Goal: Transaction & Acquisition: Obtain resource

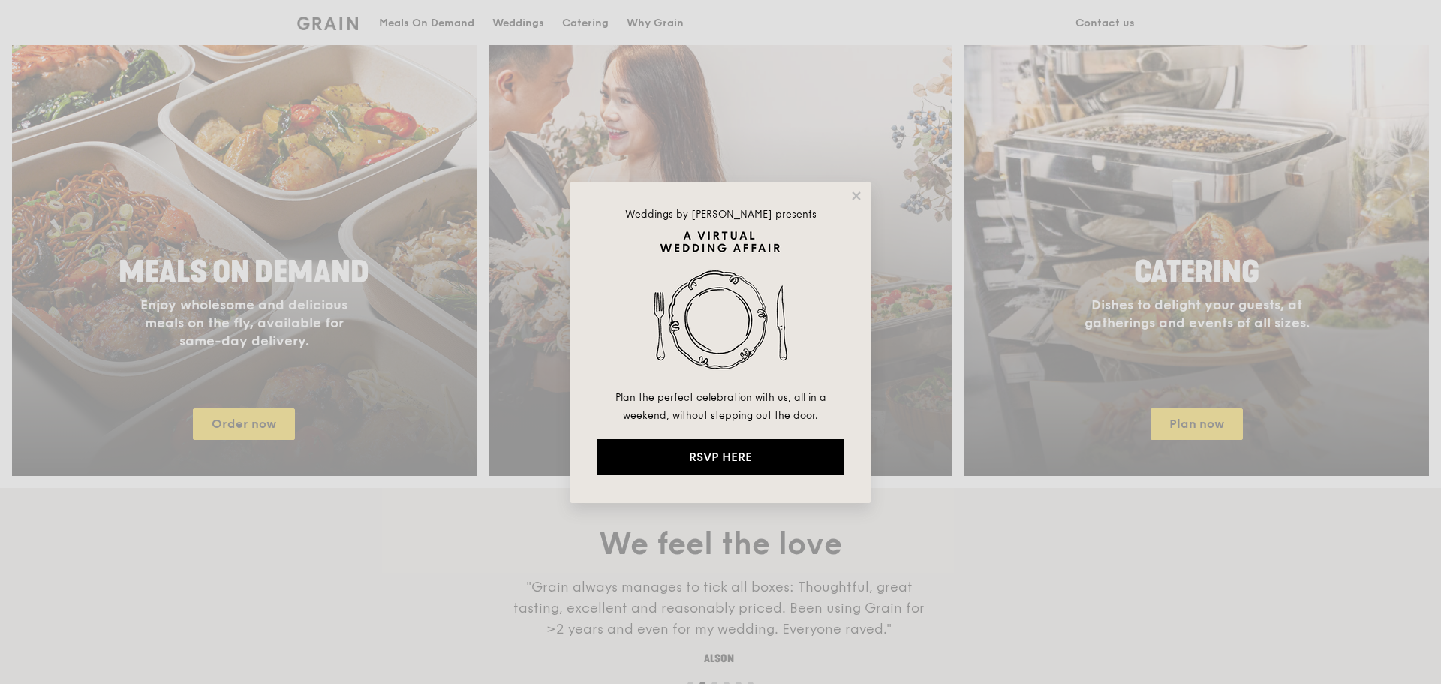
drag, startPoint x: 858, startPoint y: 201, endPoint x: 855, endPoint y: 215, distance: 13.7
click at [856, 201] on icon at bounding box center [856, 196] width 14 height 14
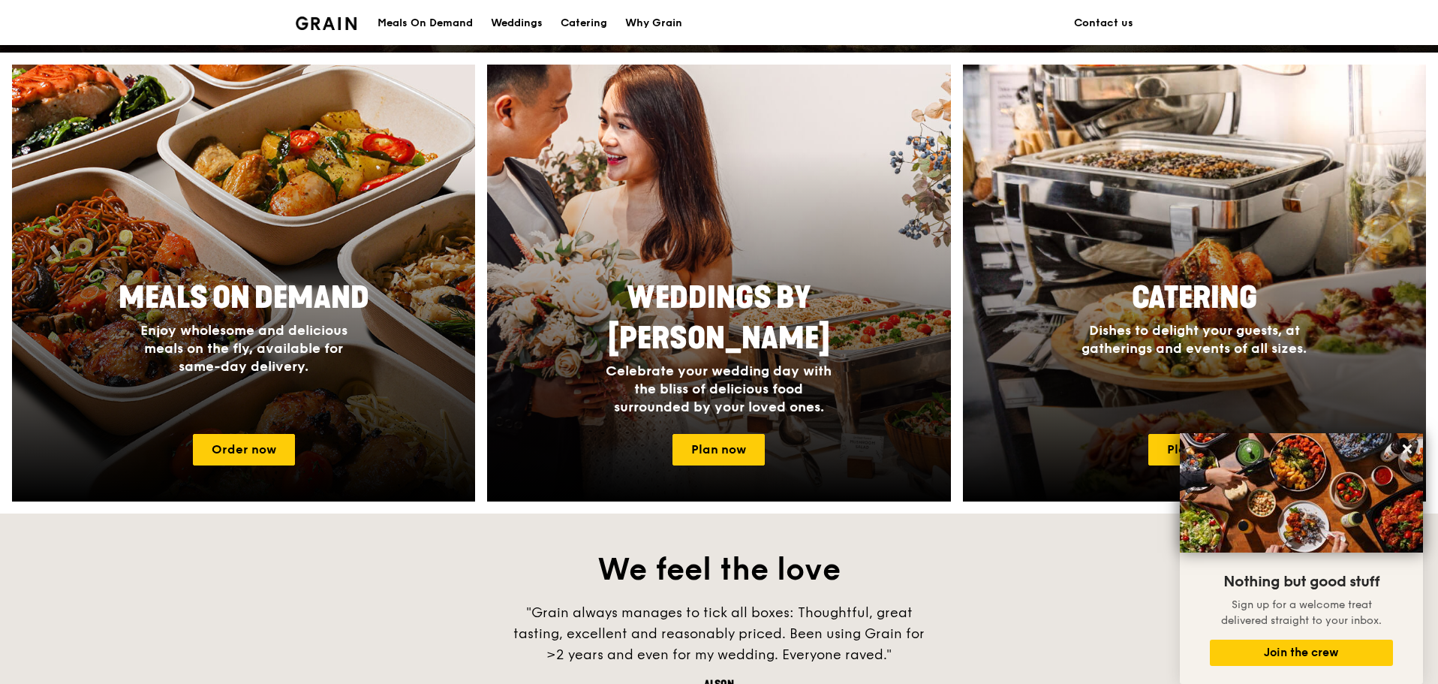
scroll to position [225, 0]
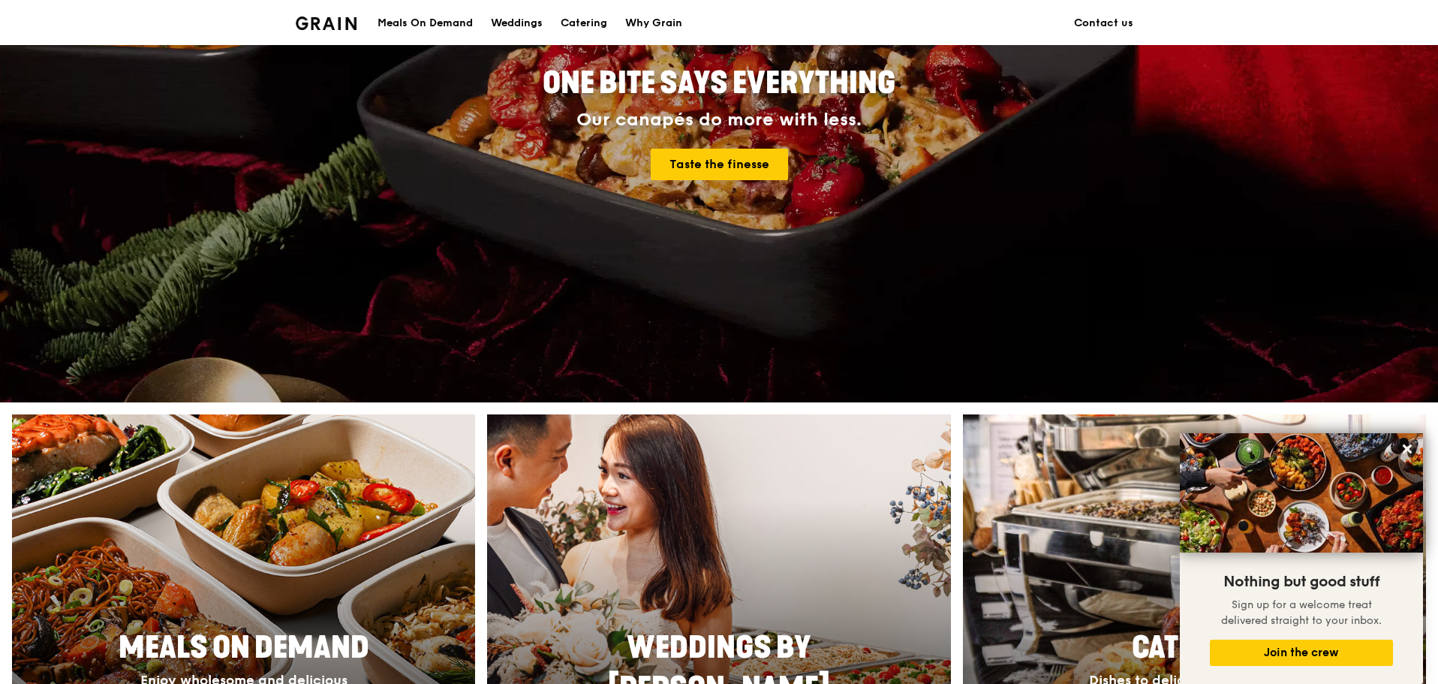
click at [429, 24] on div "Meals On Demand" at bounding box center [424, 23] width 95 height 45
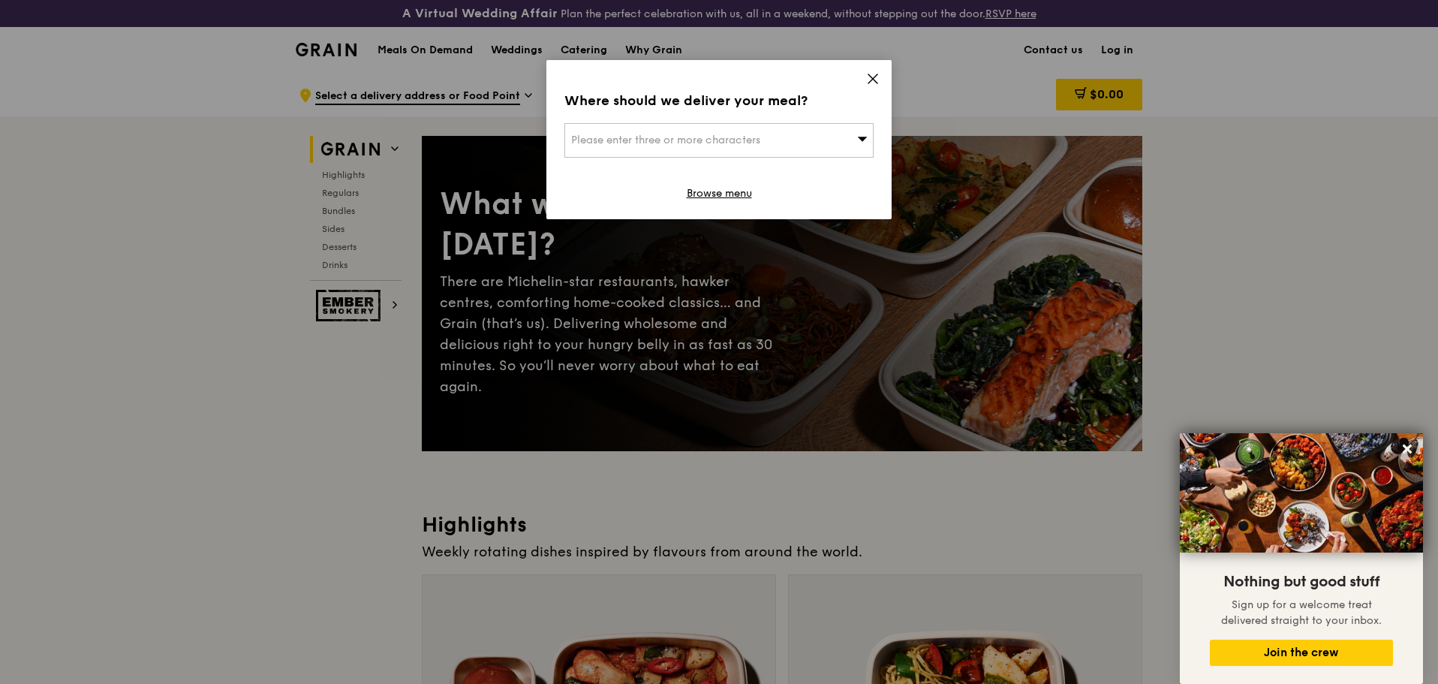
click at [869, 74] on icon at bounding box center [872, 78] width 9 height 9
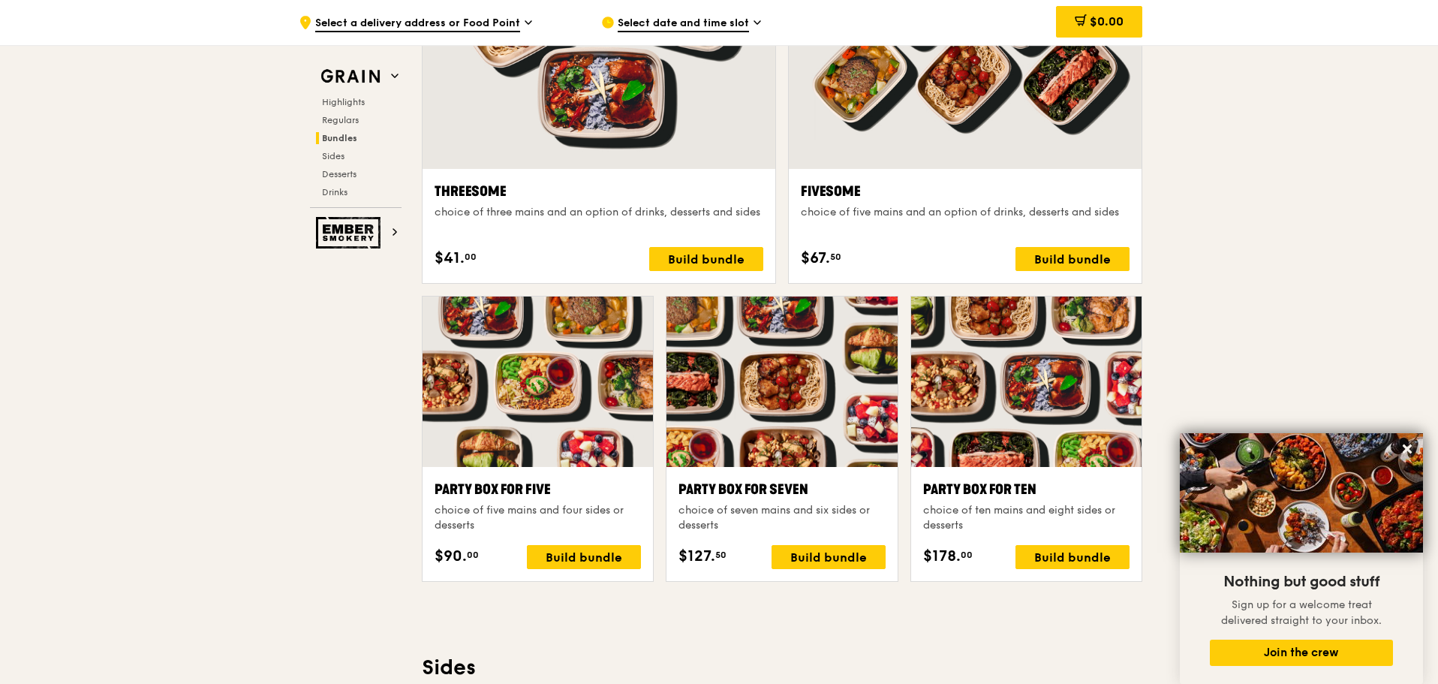
scroll to position [3002, 0]
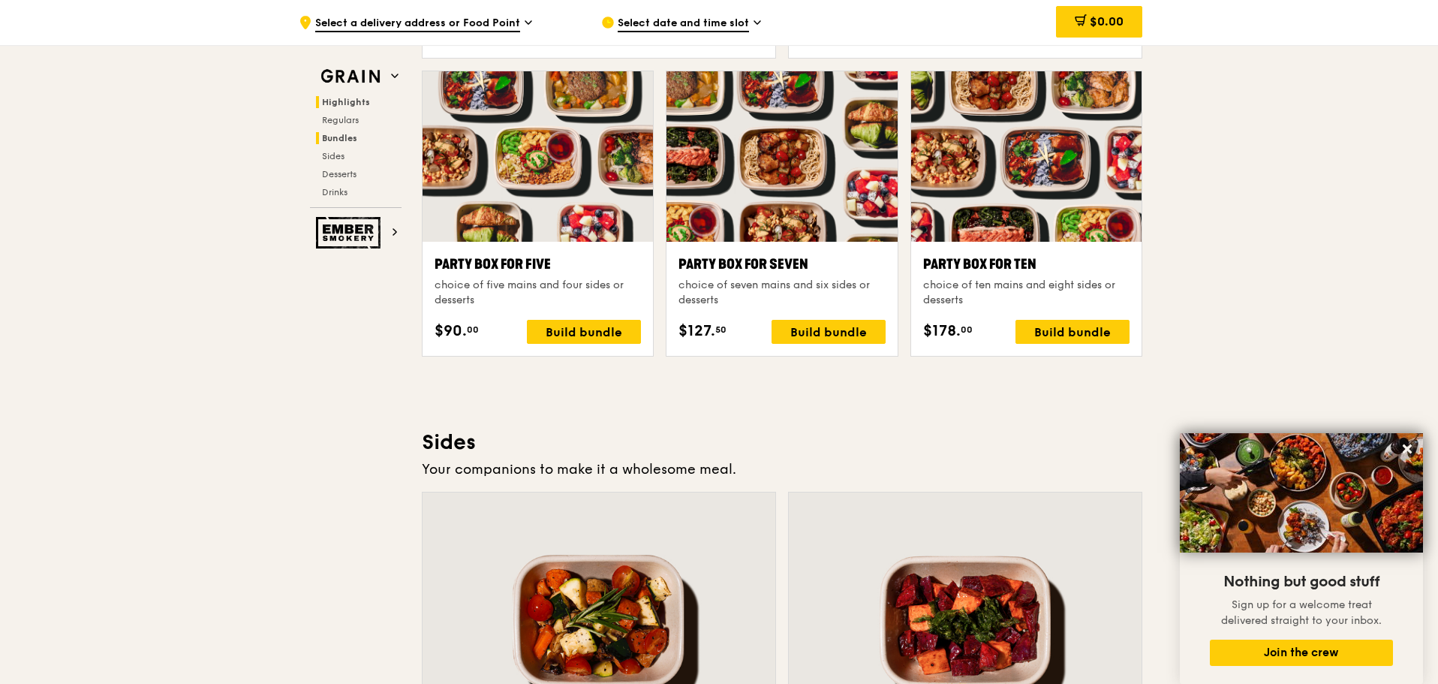
click at [341, 104] on span "Highlights" at bounding box center [346, 102] width 48 height 11
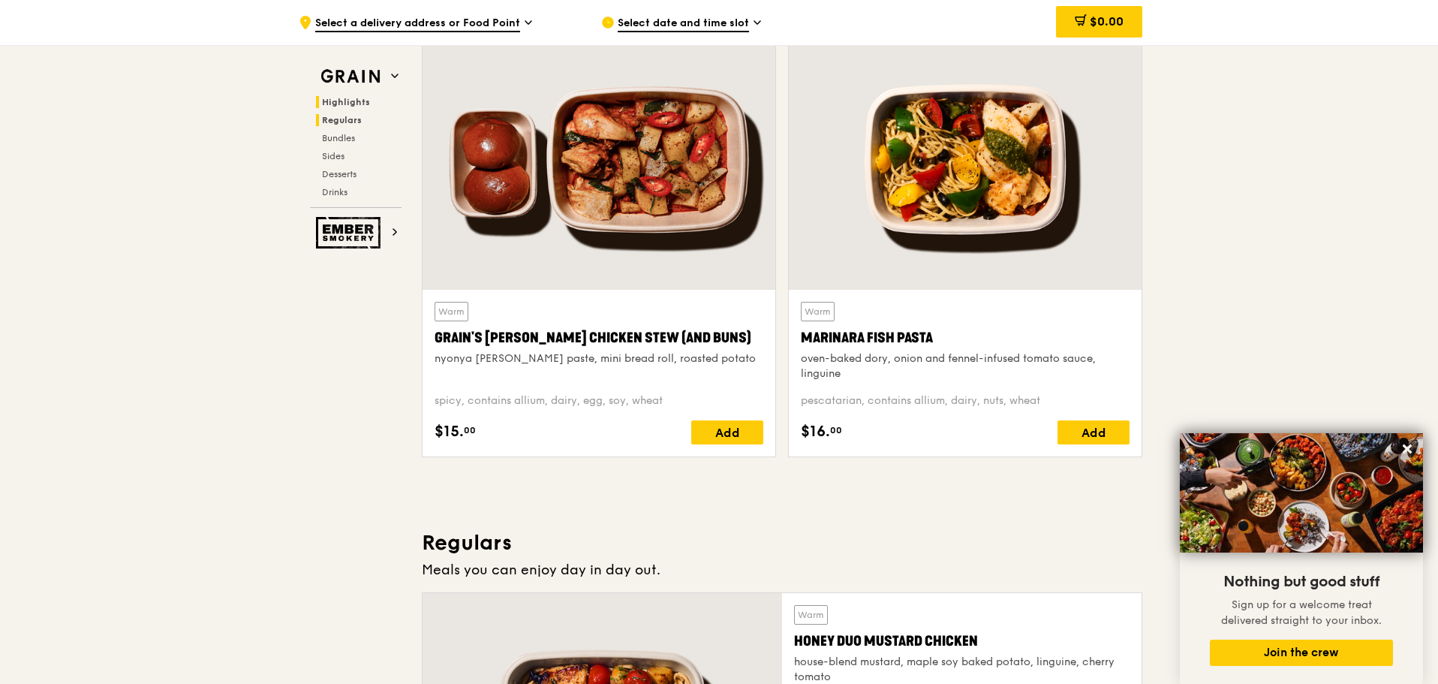
scroll to position [450, 0]
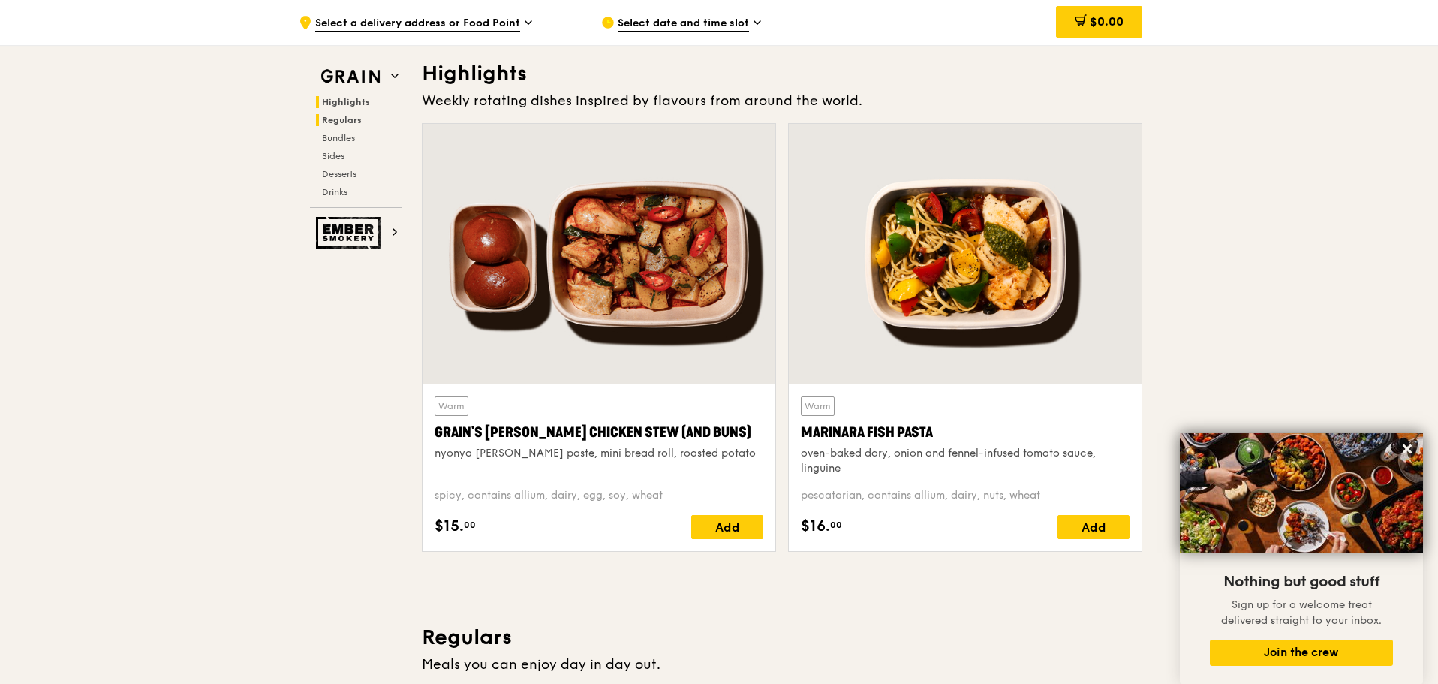
click at [344, 120] on span "Regulars" at bounding box center [342, 120] width 40 height 11
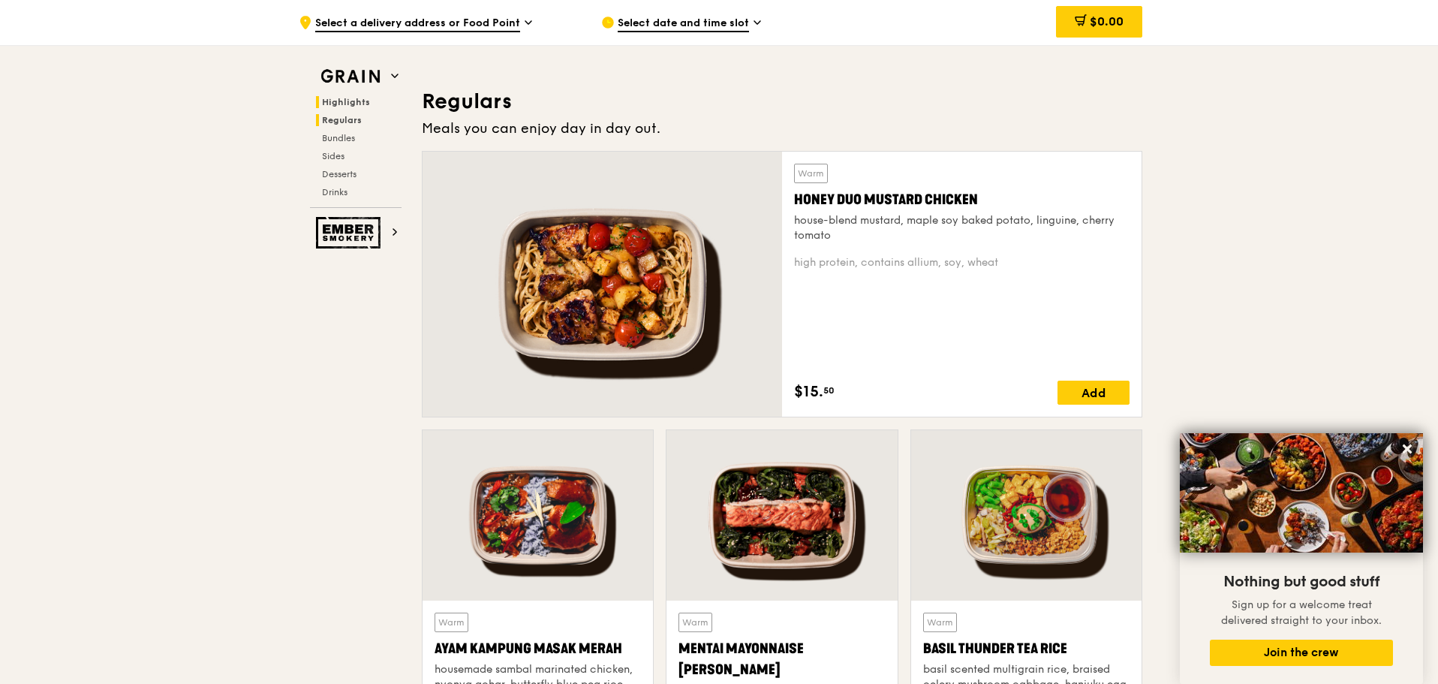
scroll to position [1014, 0]
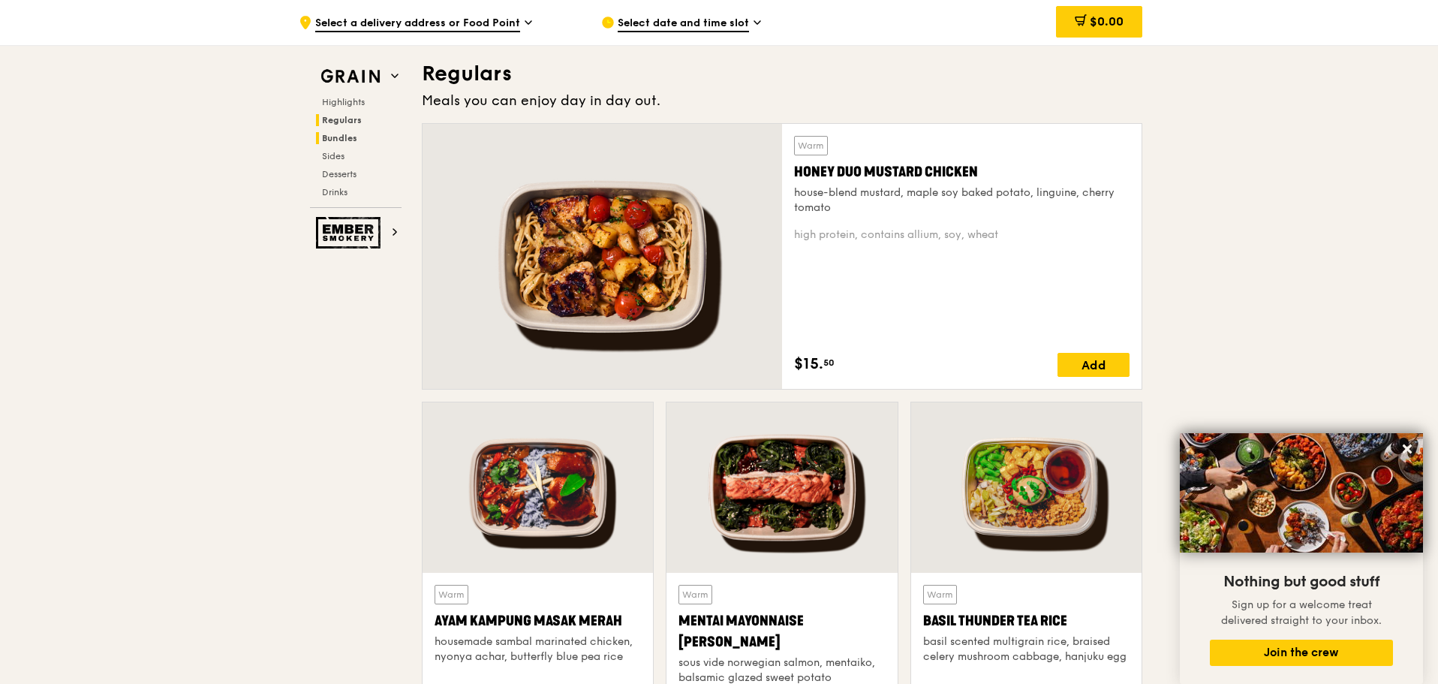
click at [346, 132] on h2 "Bundles" at bounding box center [359, 138] width 86 height 12
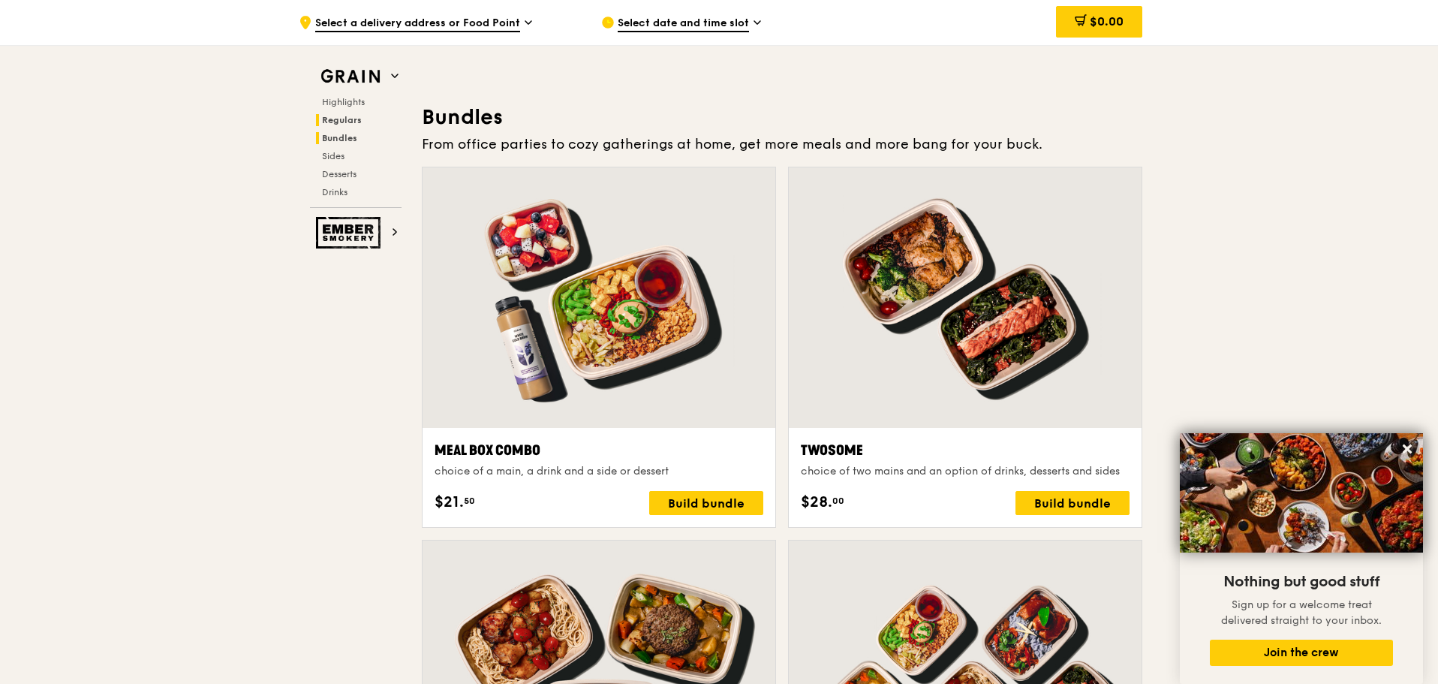
scroll to position [2188, 0]
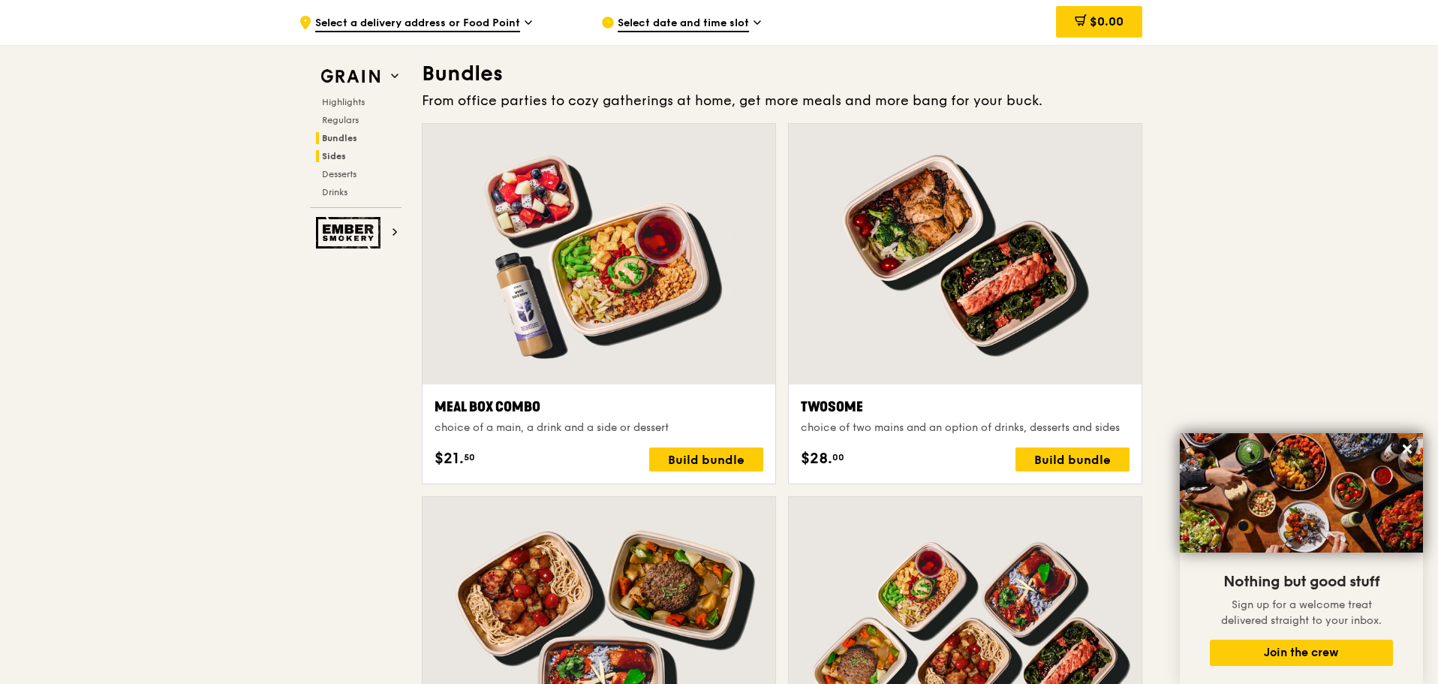
click at [335, 156] on span "Sides" at bounding box center [334, 156] width 24 height 11
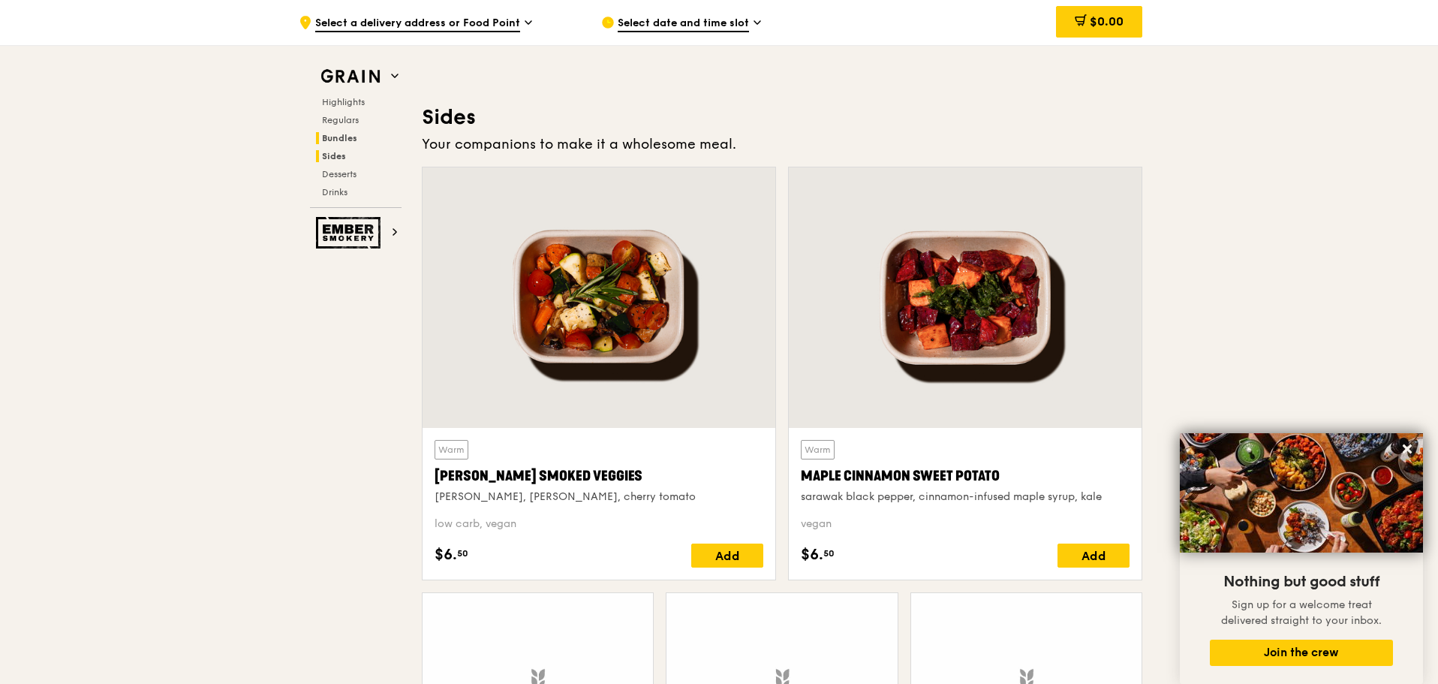
scroll to position [3370, 0]
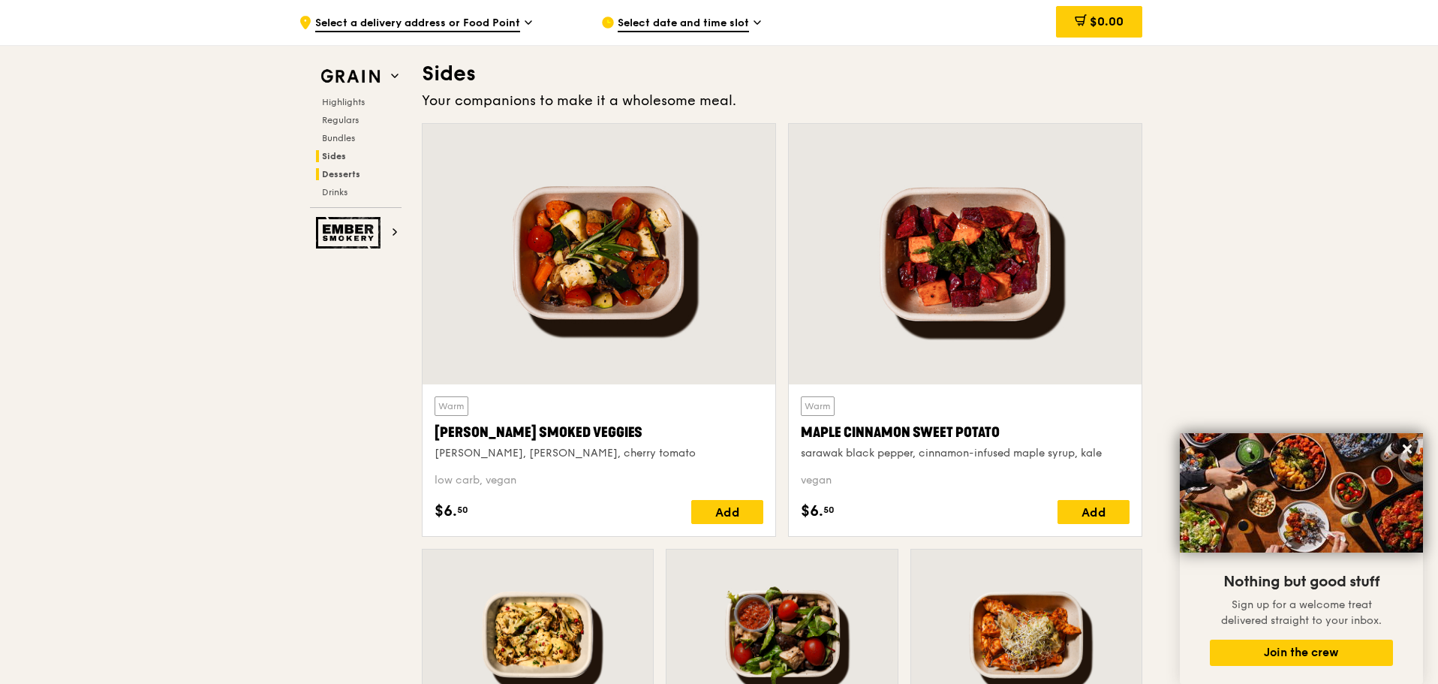
click at [335, 176] on span "Desserts" at bounding box center [341, 174] width 38 height 11
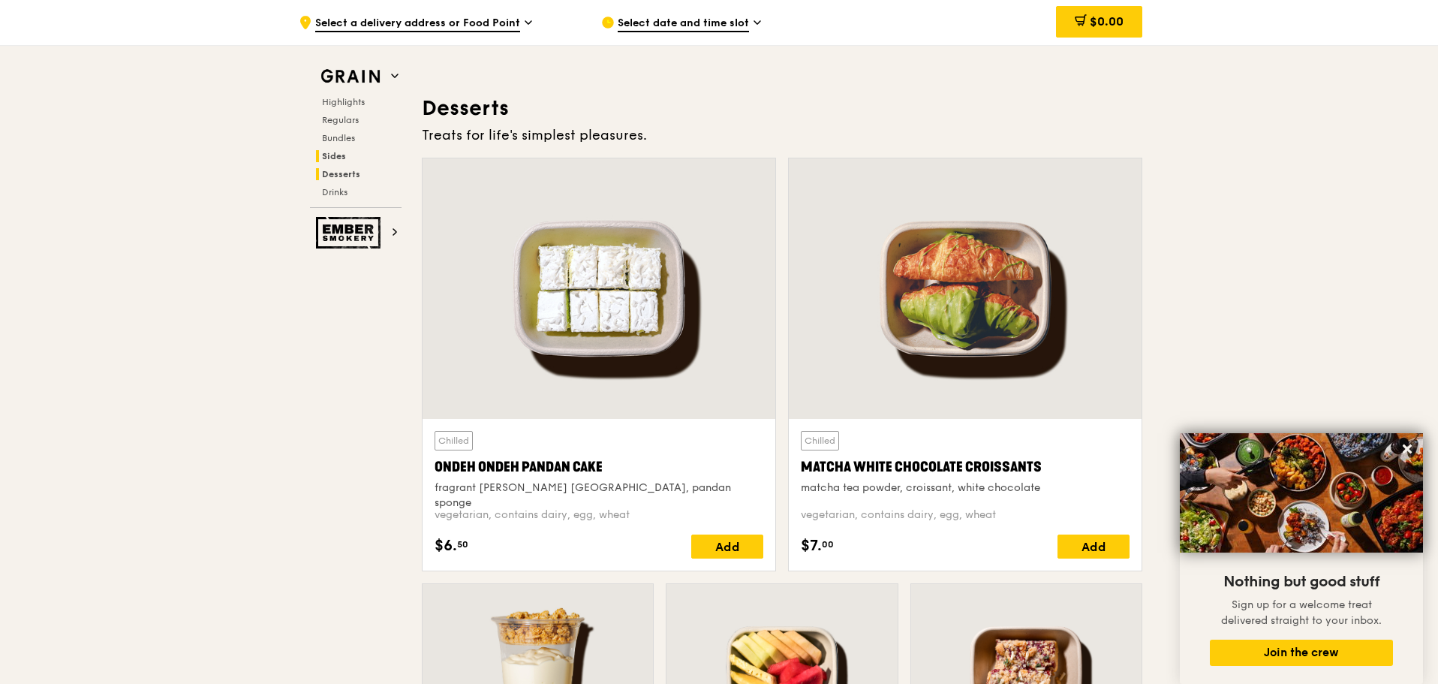
scroll to position [4305, 0]
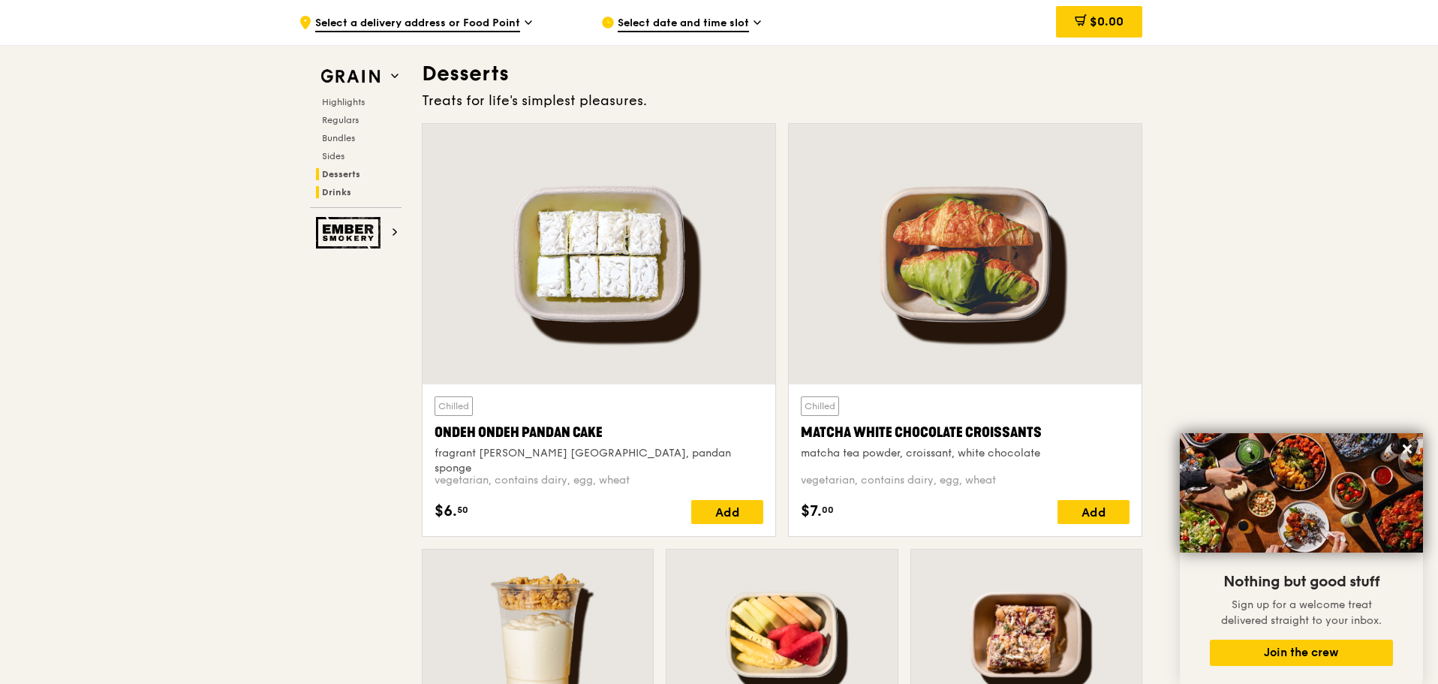
click at [349, 187] on span "Drinks" at bounding box center [336, 192] width 29 height 11
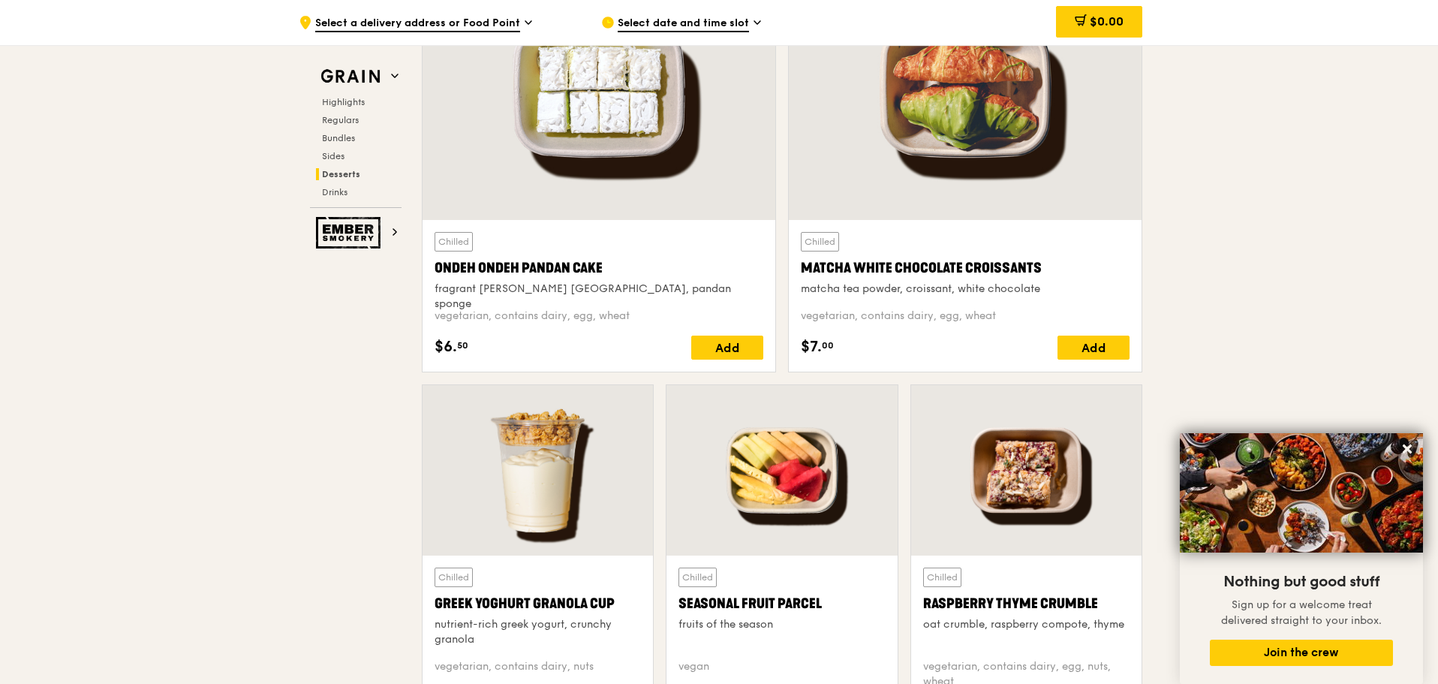
scroll to position [4319, 0]
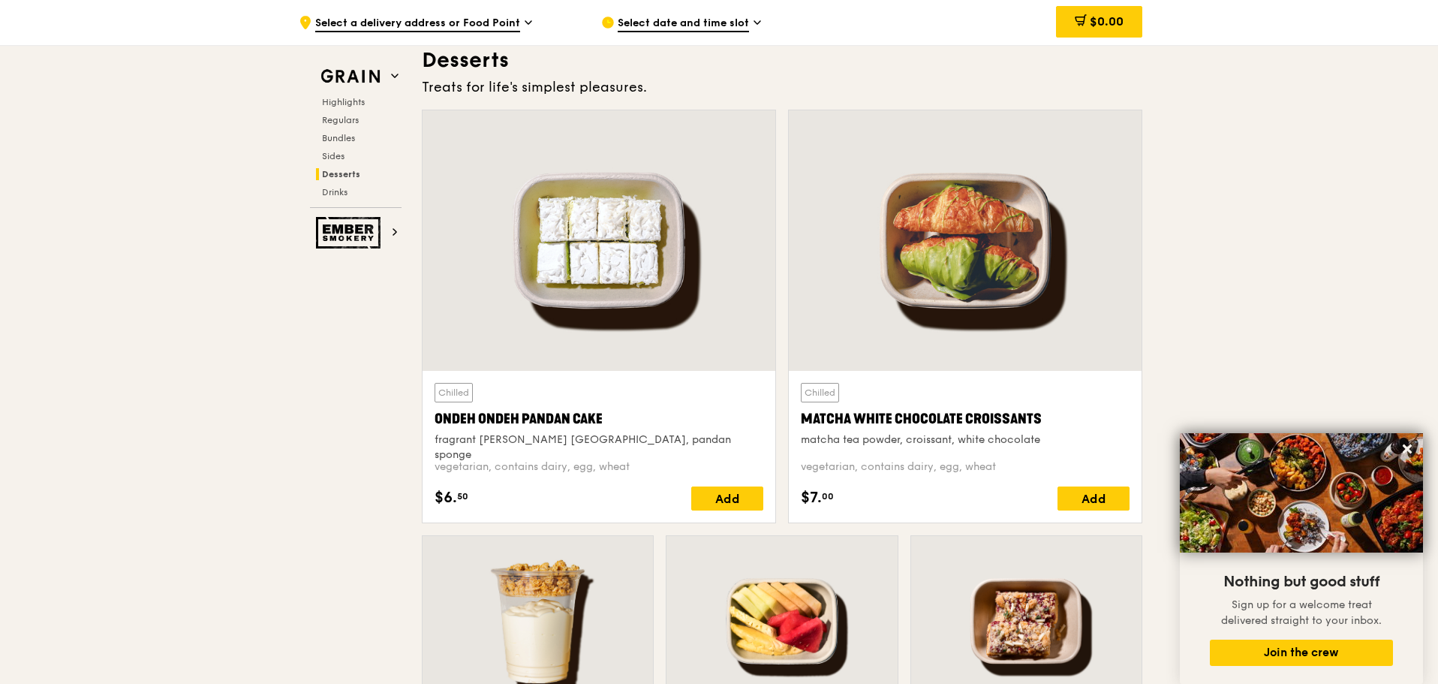
click at [491, 26] on span "Select a delivery address or Food Point" at bounding box center [417, 24] width 205 height 17
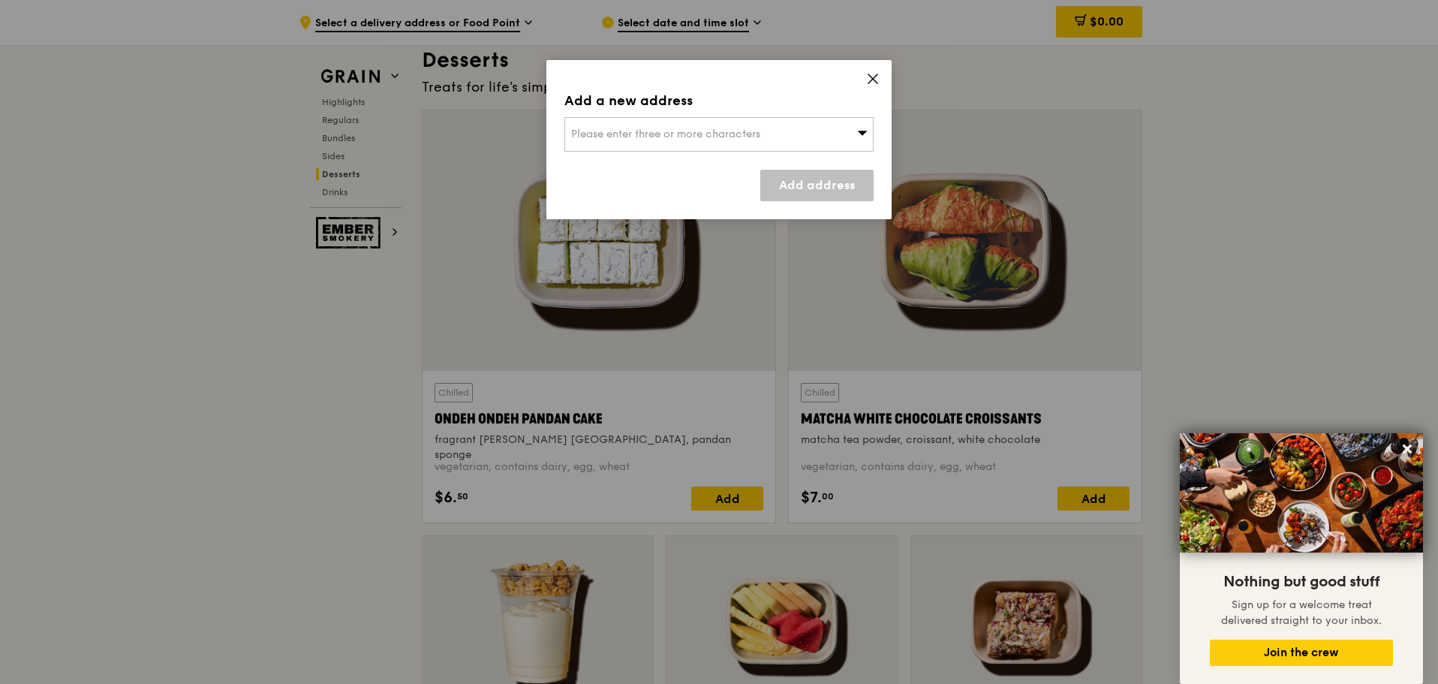
click at [876, 81] on icon at bounding box center [872, 78] width 9 height 9
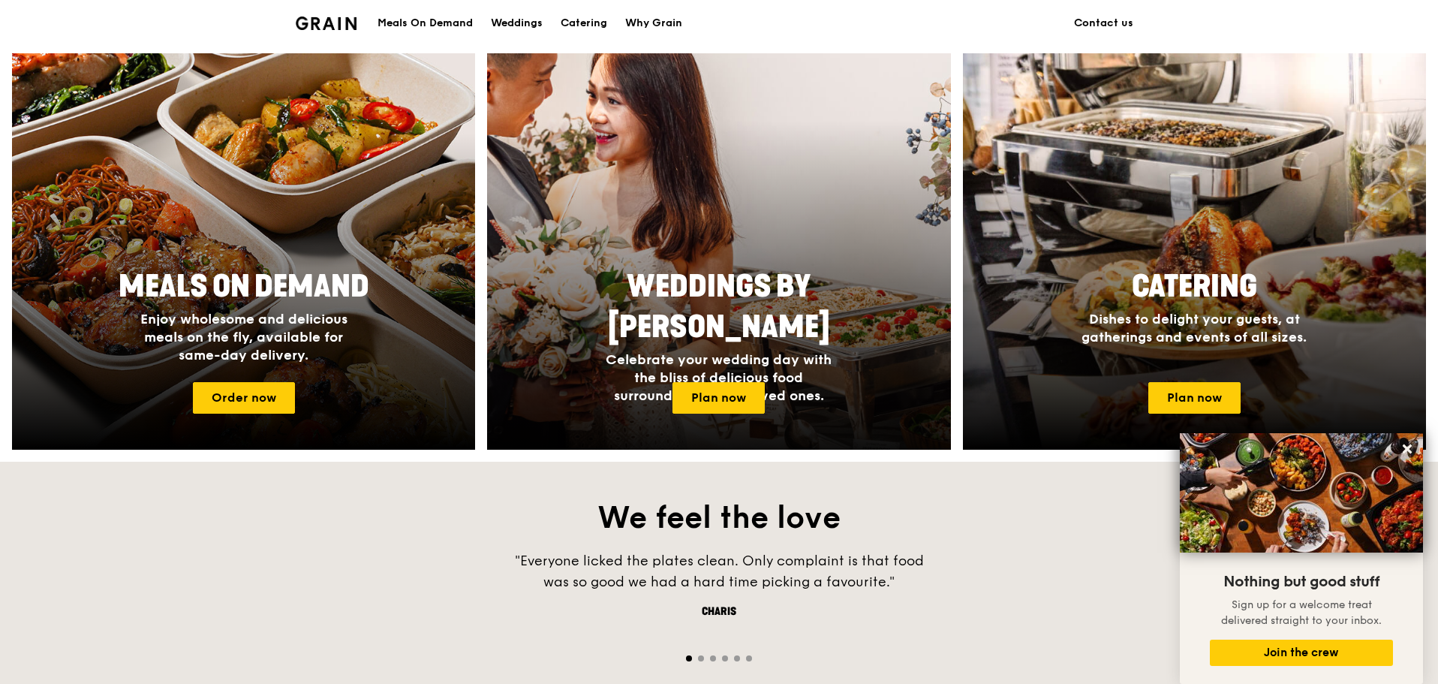
scroll to position [675, 0]
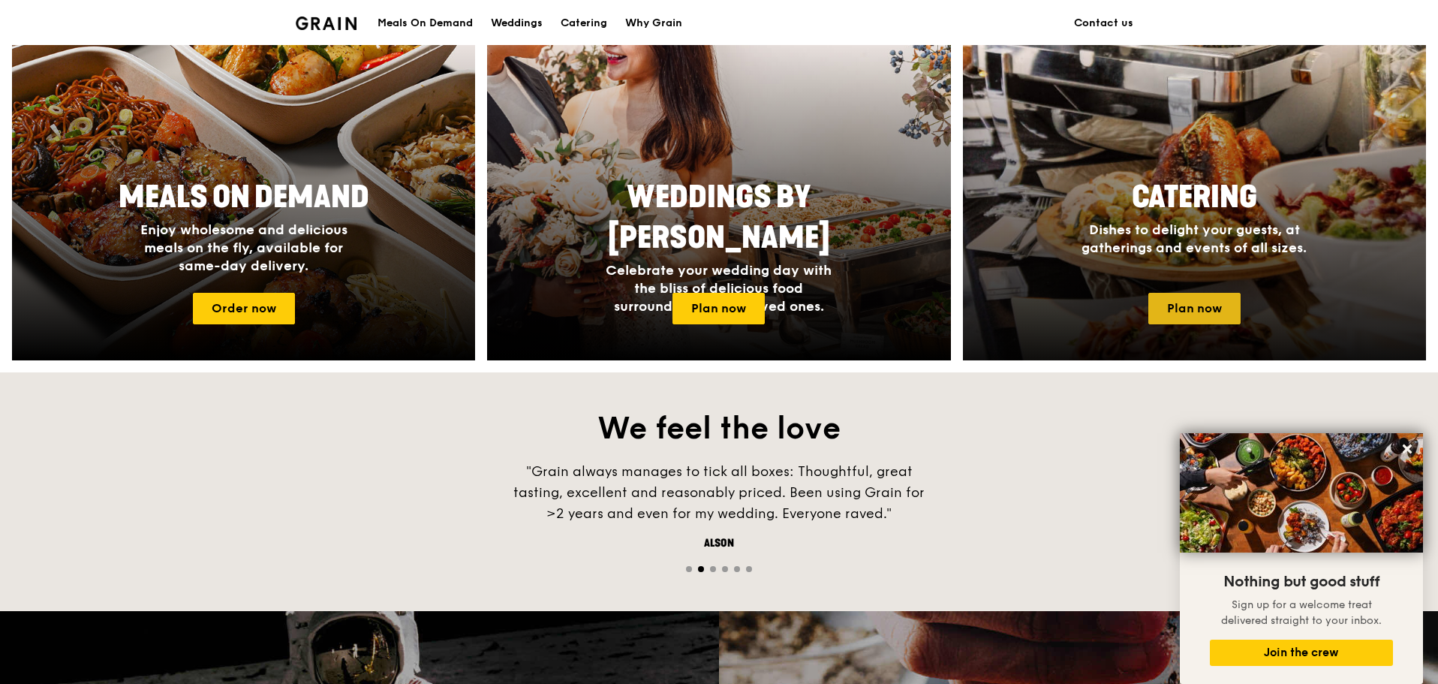
click at [1204, 312] on link "Plan now" at bounding box center [1194, 309] width 92 height 32
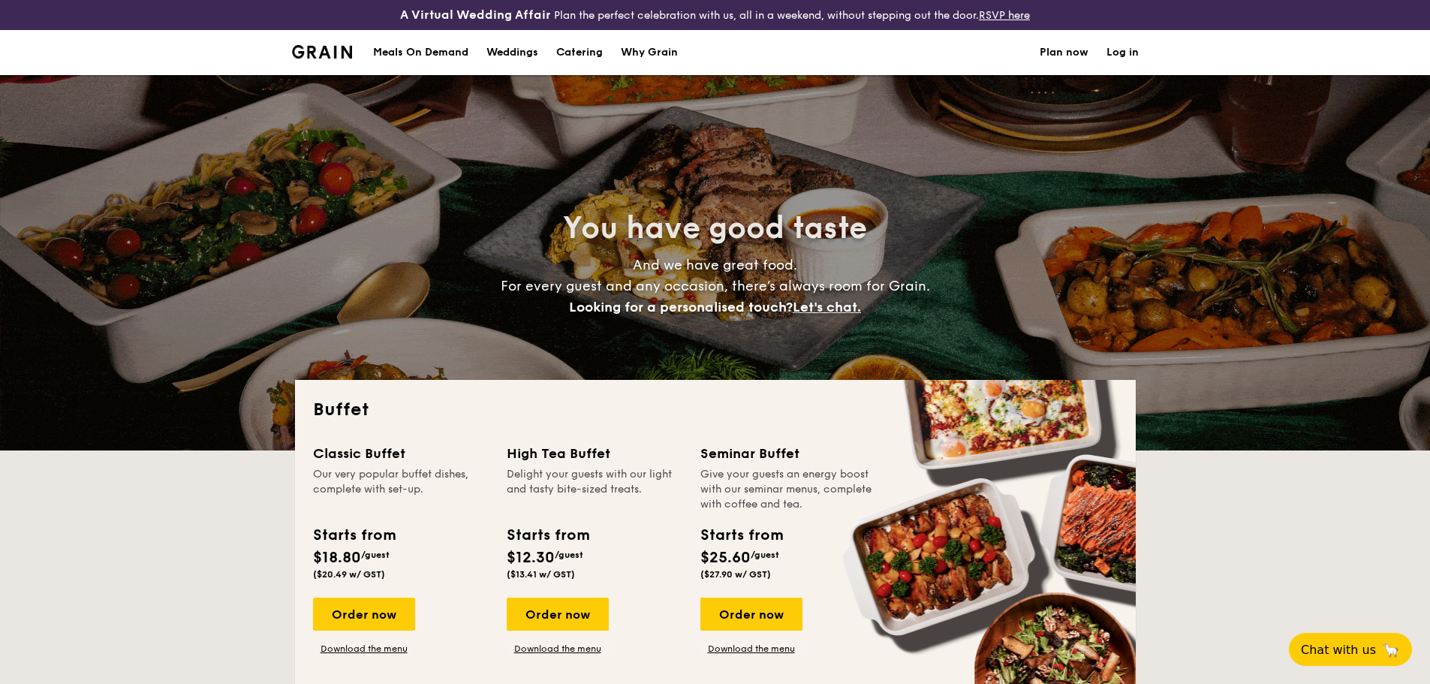
select select
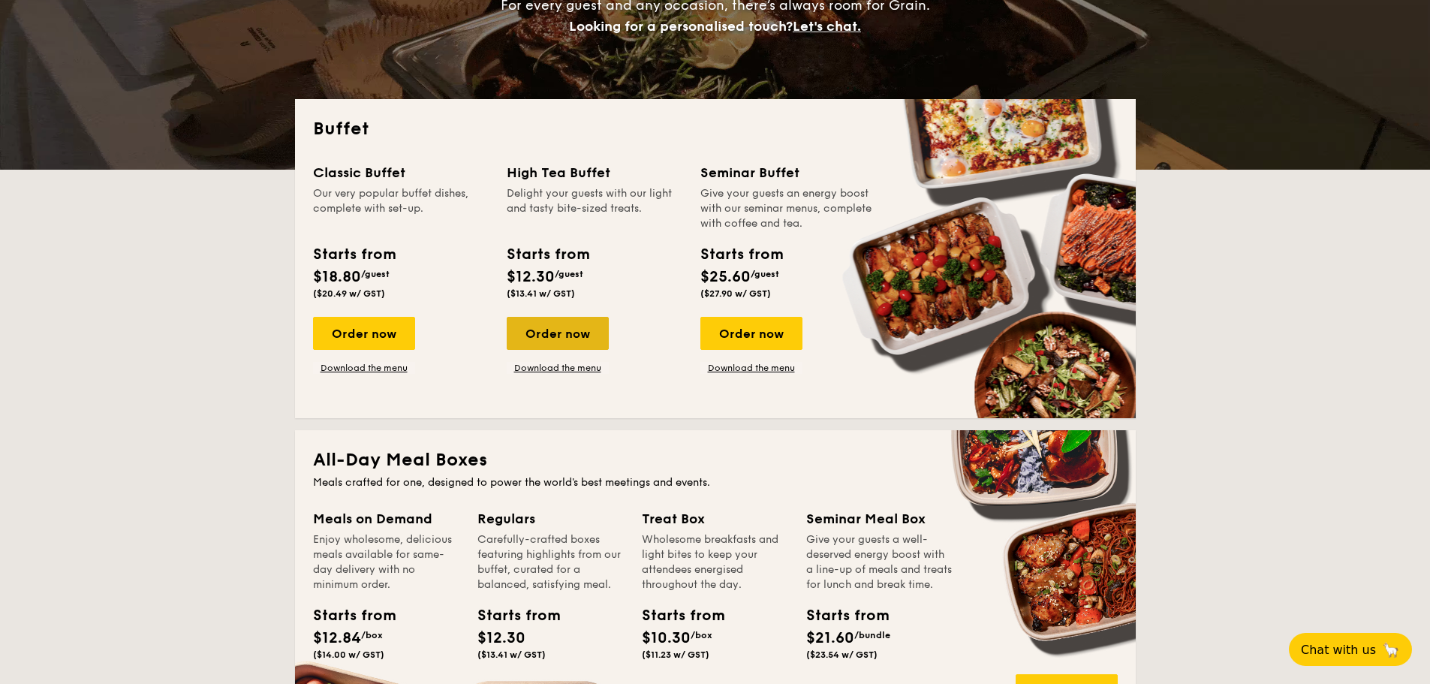
scroll to position [300, 0]
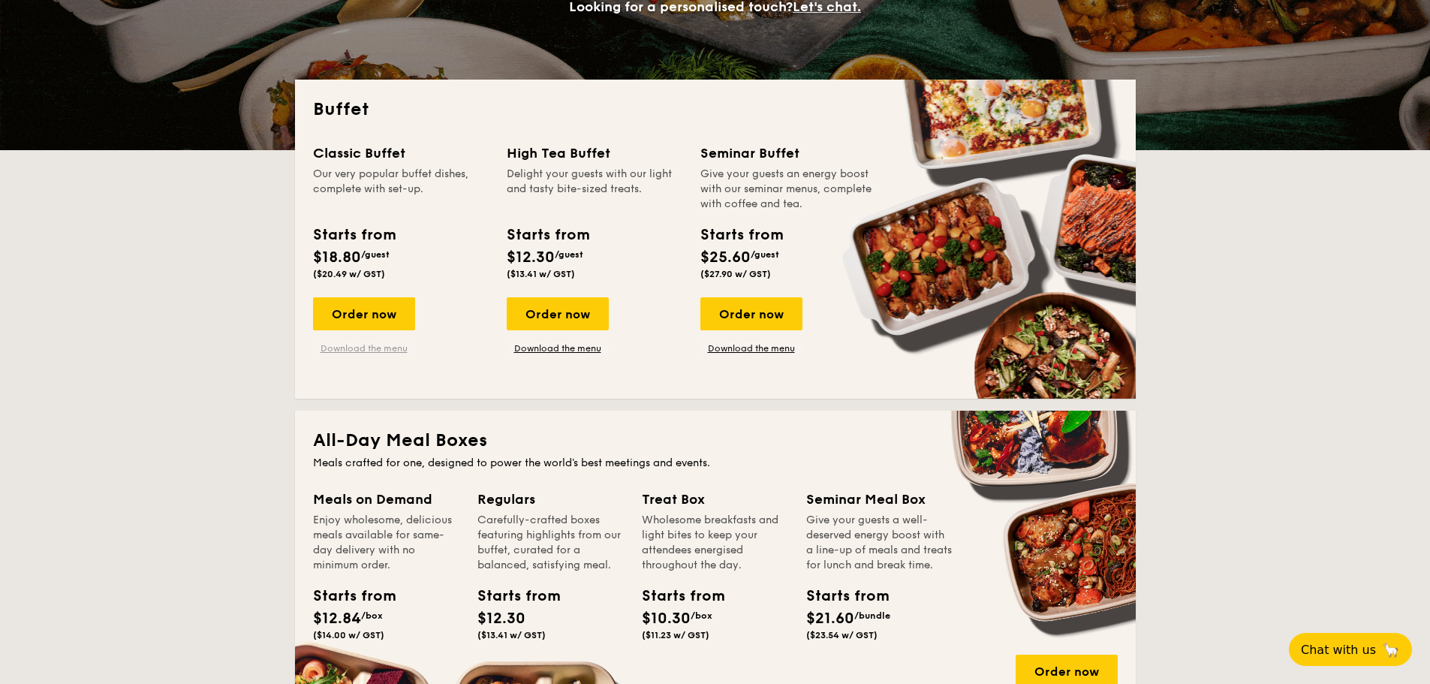
click at [386, 347] on link "Download the menu" at bounding box center [364, 348] width 102 height 12
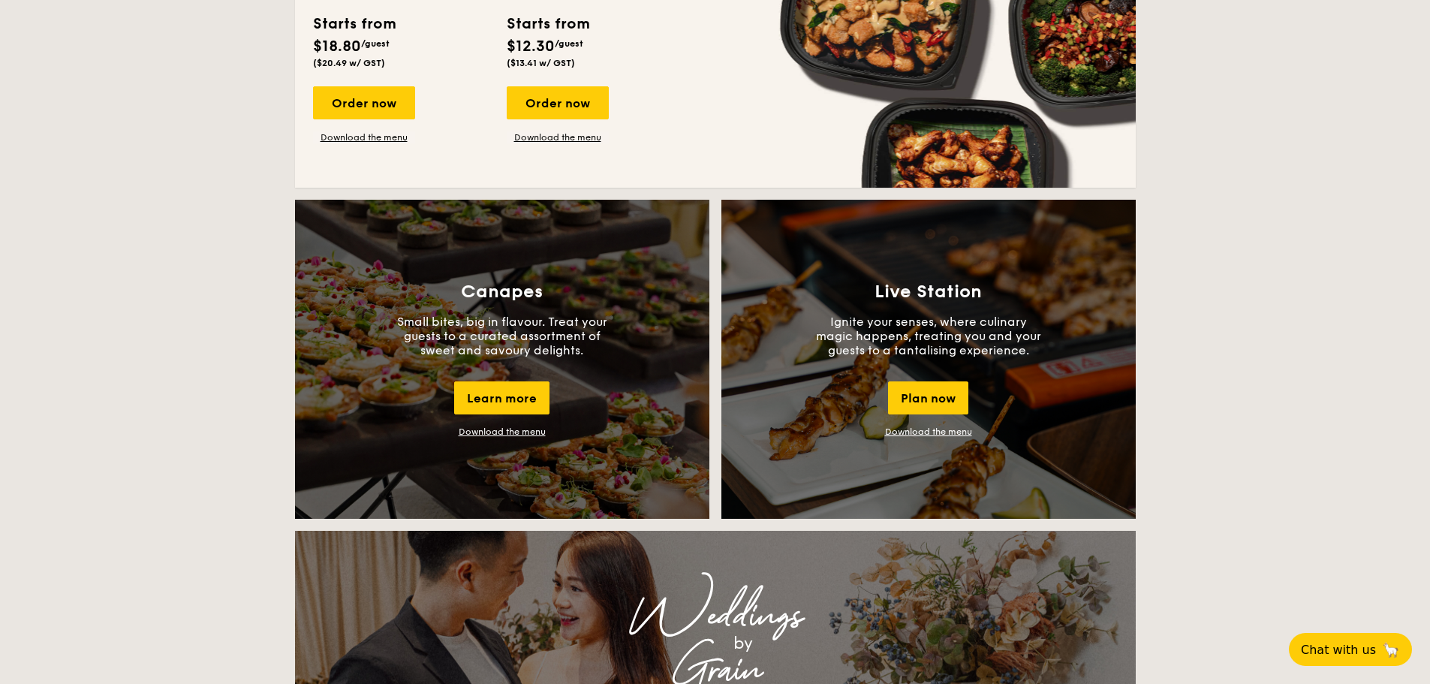
scroll to position [1351, 0]
